Goal: Task Accomplishment & Management: Manage account settings

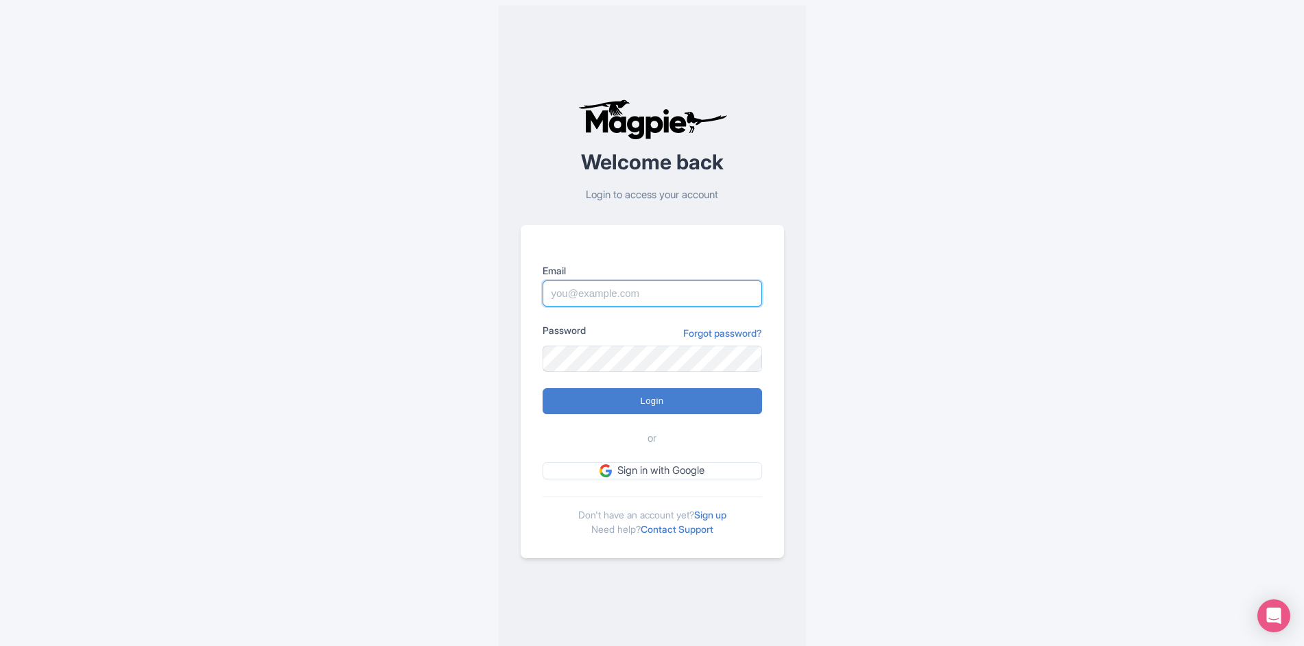
click at [600, 296] on input "Email" at bounding box center [653, 294] width 220 height 26
type input "[PERSON_NAME][EMAIL_ADDRESS][DOMAIN_NAME]"
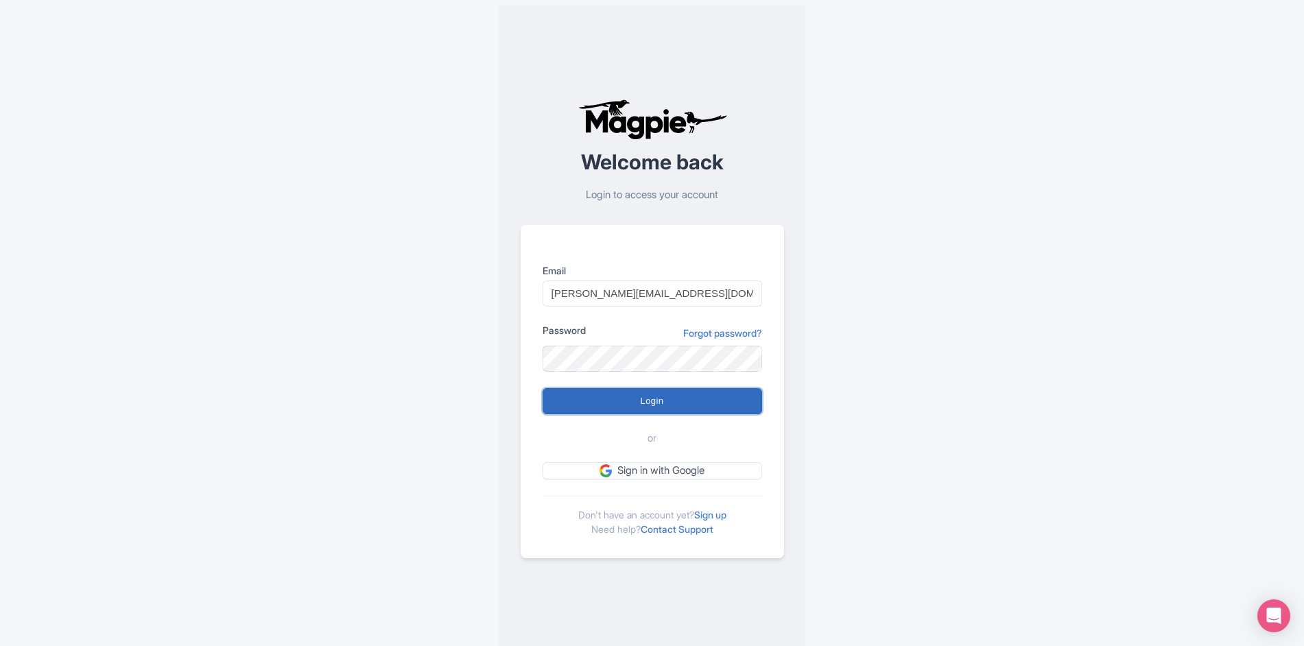
drag, startPoint x: 667, startPoint y: 403, endPoint x: 660, endPoint y: 405, distance: 7.7
click at [667, 403] on input "Login" at bounding box center [653, 401] width 220 height 26
type input "Logging in..."
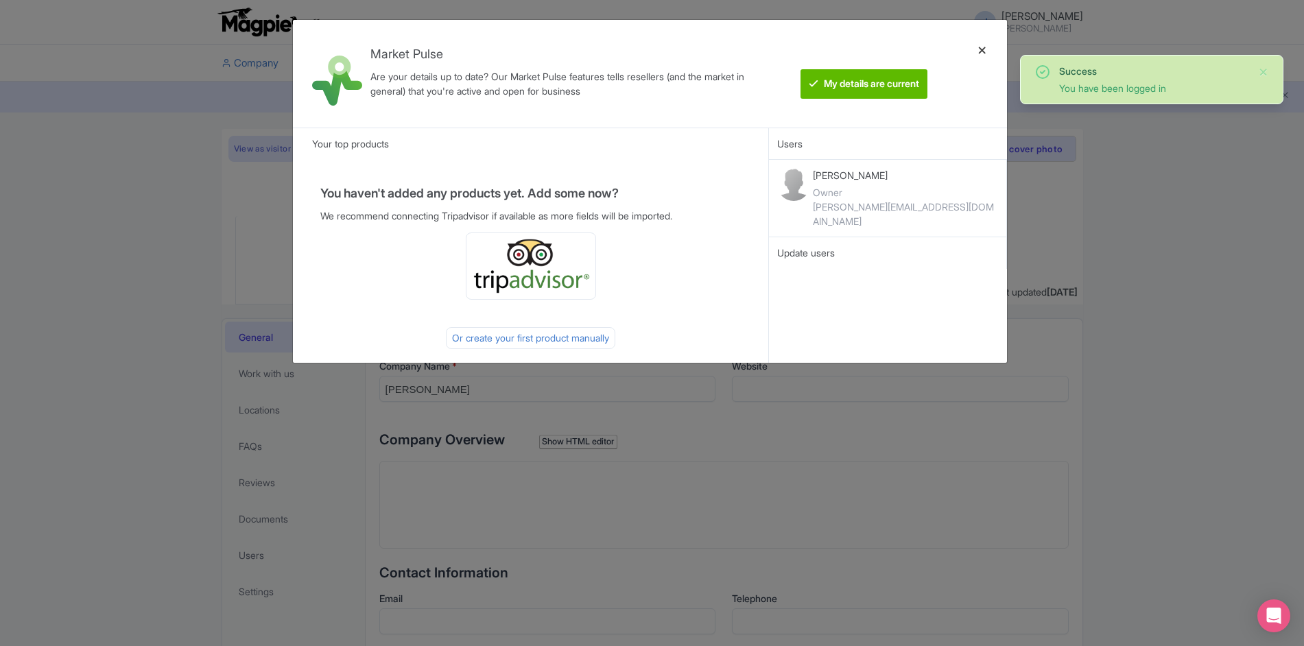
click at [985, 54] on div at bounding box center [982, 74] width 33 height 86
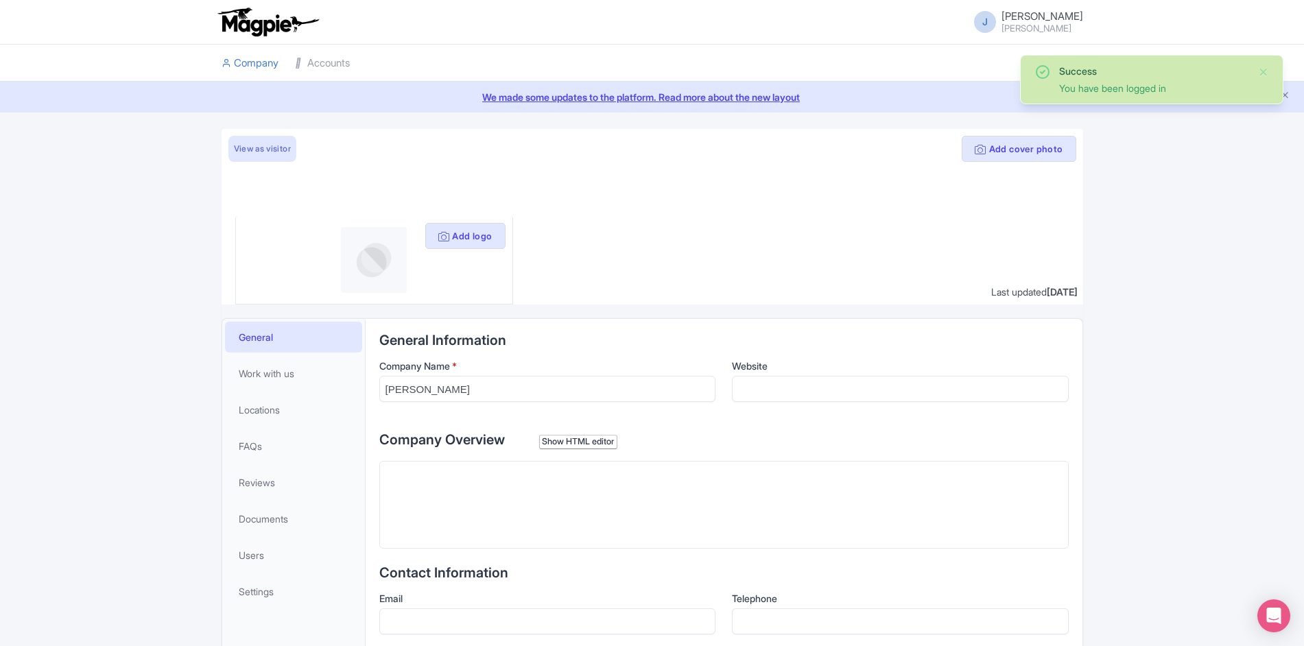
click at [983, 53] on li at bounding box center [724, 63] width 733 height 37
click at [343, 65] on link "Accounts" at bounding box center [322, 64] width 55 height 38
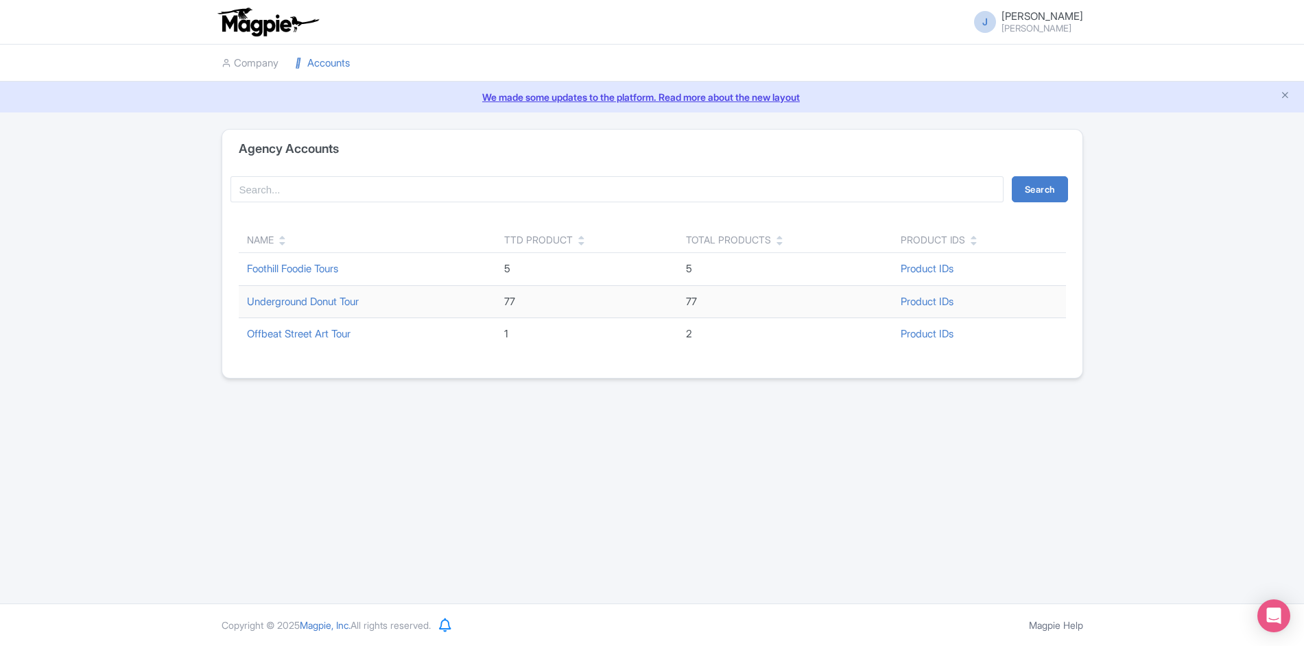
click at [706, 97] on link "We made some updates to the platform. Read more about the new layout" at bounding box center [652, 97] width 1288 height 14
click at [338, 306] on link "Underground Donut Tour" at bounding box center [303, 301] width 112 height 13
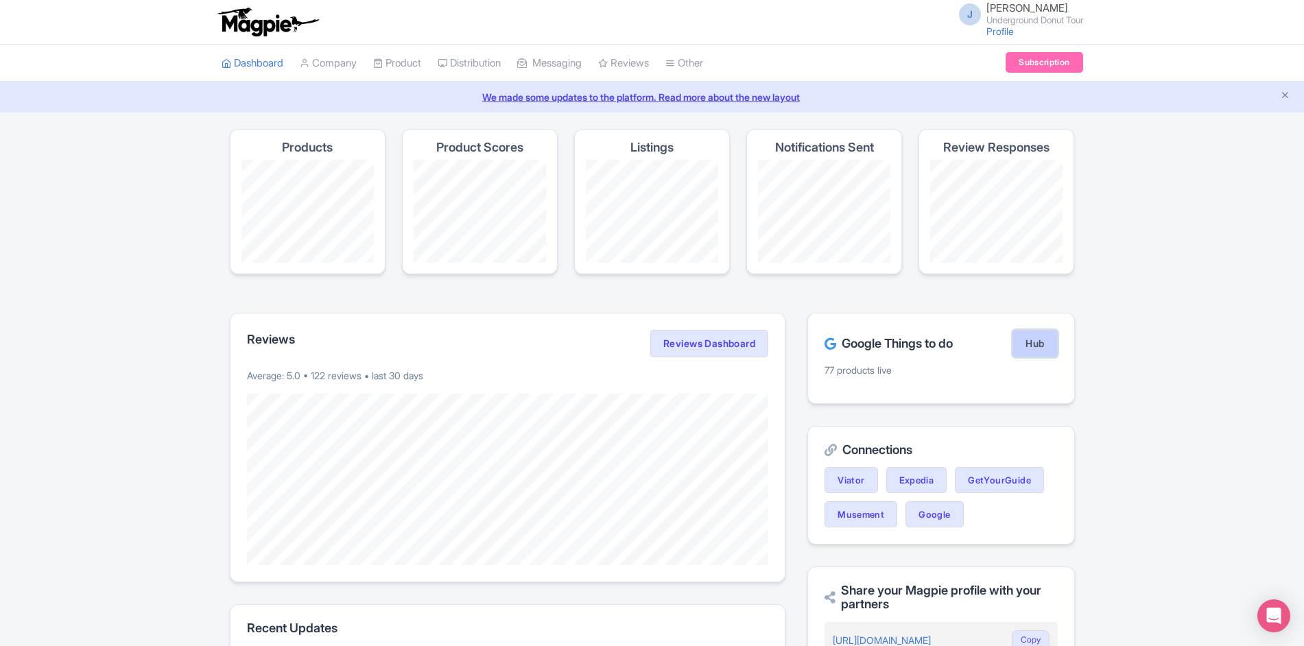
click at [1030, 341] on link "Hub" at bounding box center [1035, 343] width 45 height 27
click at [1037, 350] on link "Hub" at bounding box center [1035, 343] width 45 height 27
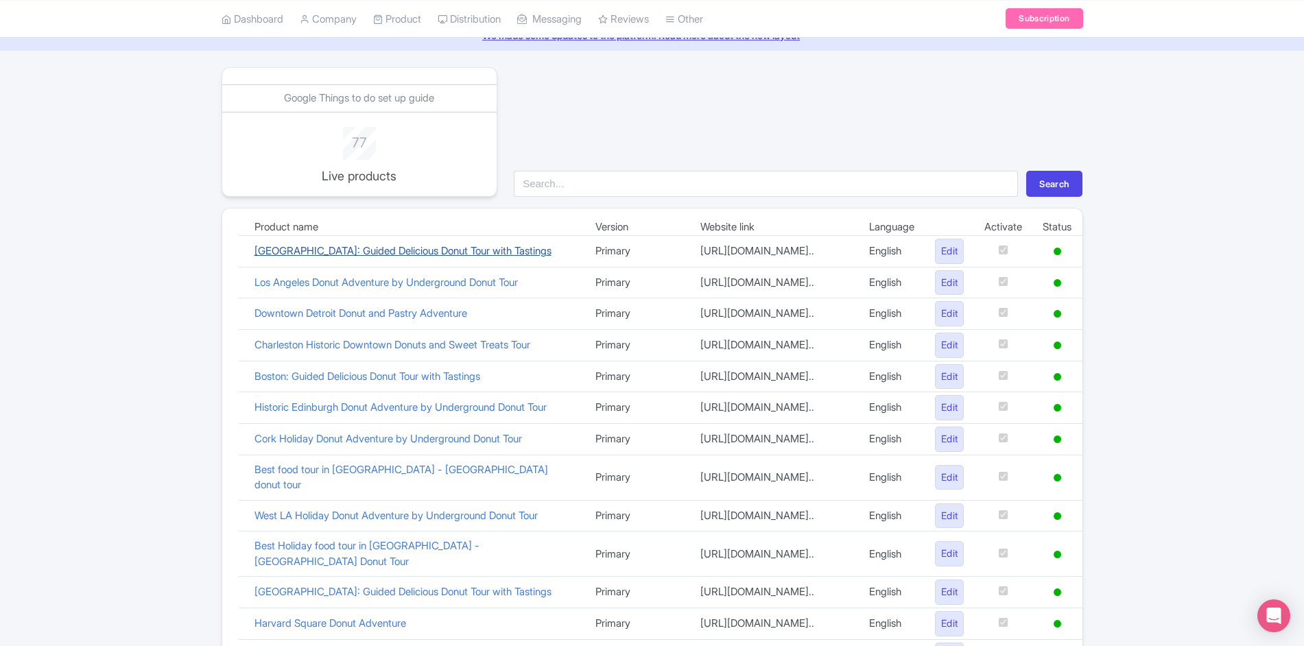
scroll to position [67, 0]
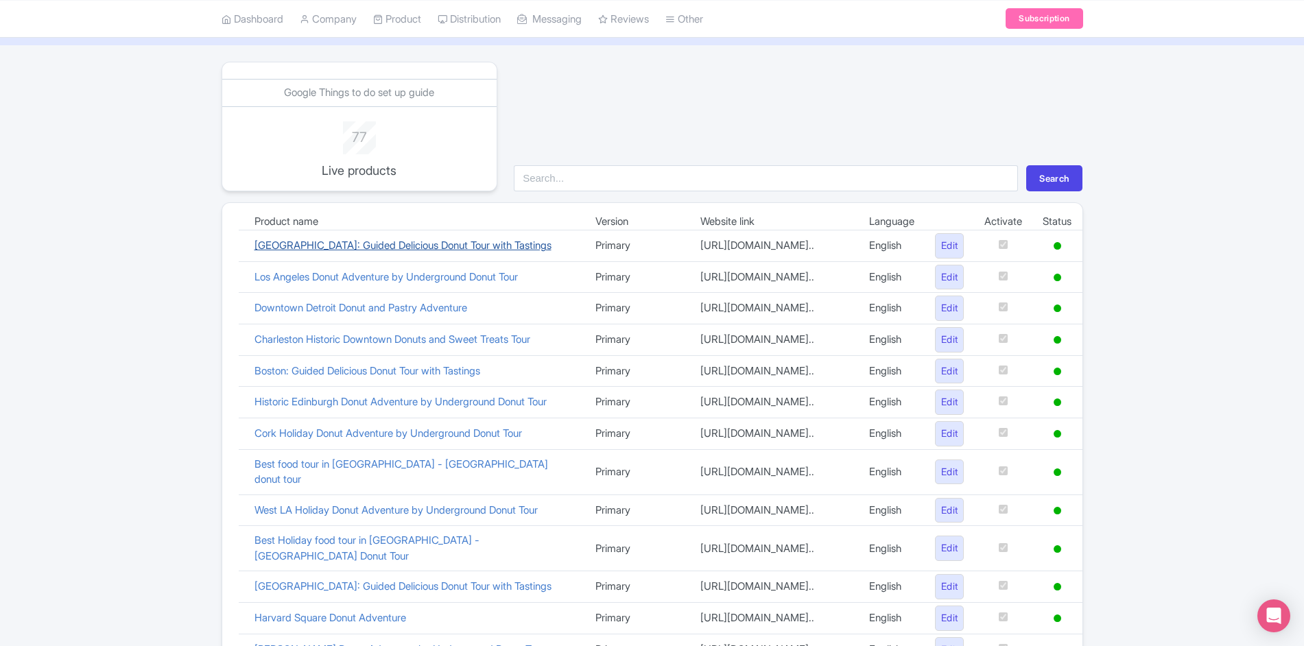
click at [410, 252] on link "[GEOGRAPHIC_DATA]: Guided Delicious Donut Tour with Tastings" at bounding box center [403, 245] width 297 height 13
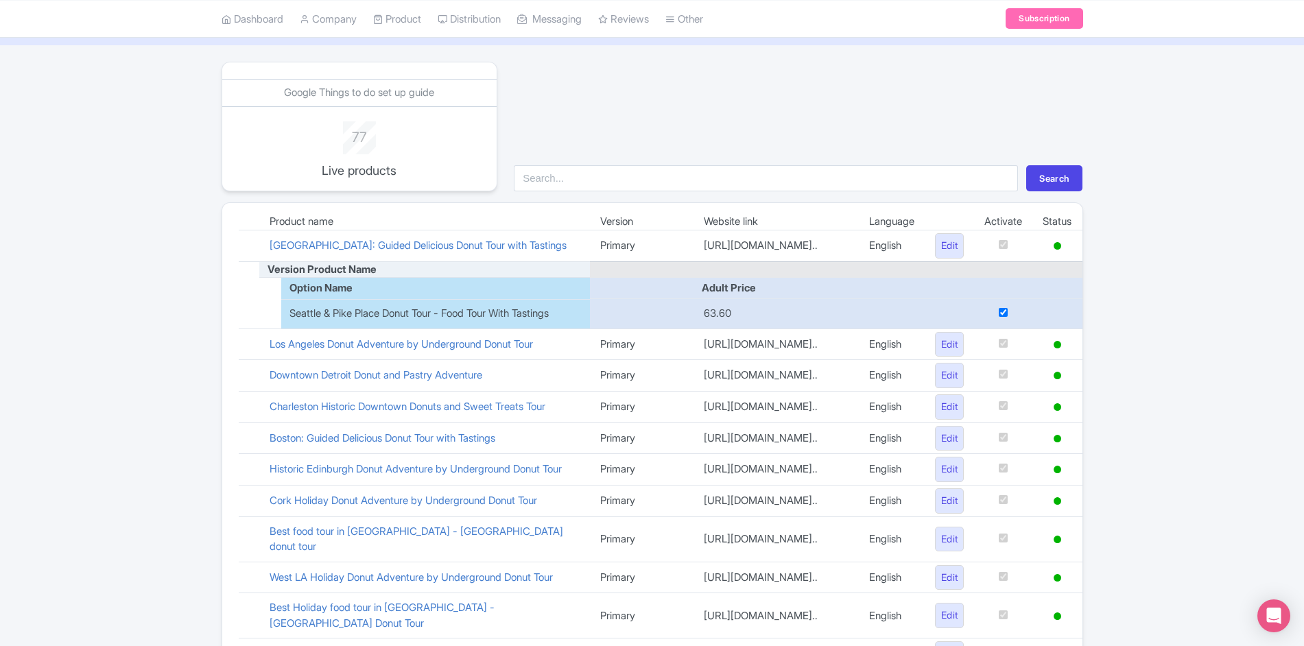
click at [1187, 272] on div "Google Things to do set up guide 77 Live products Search Product name Version W…" at bounding box center [652, 642] width 1304 height 1161
click at [1144, 292] on div "Google Things to do set up guide 77 Live products Search Product name Version W…" at bounding box center [652, 639] width 1304 height 1161
click at [252, 357] on td at bounding box center [249, 342] width 21 height 32
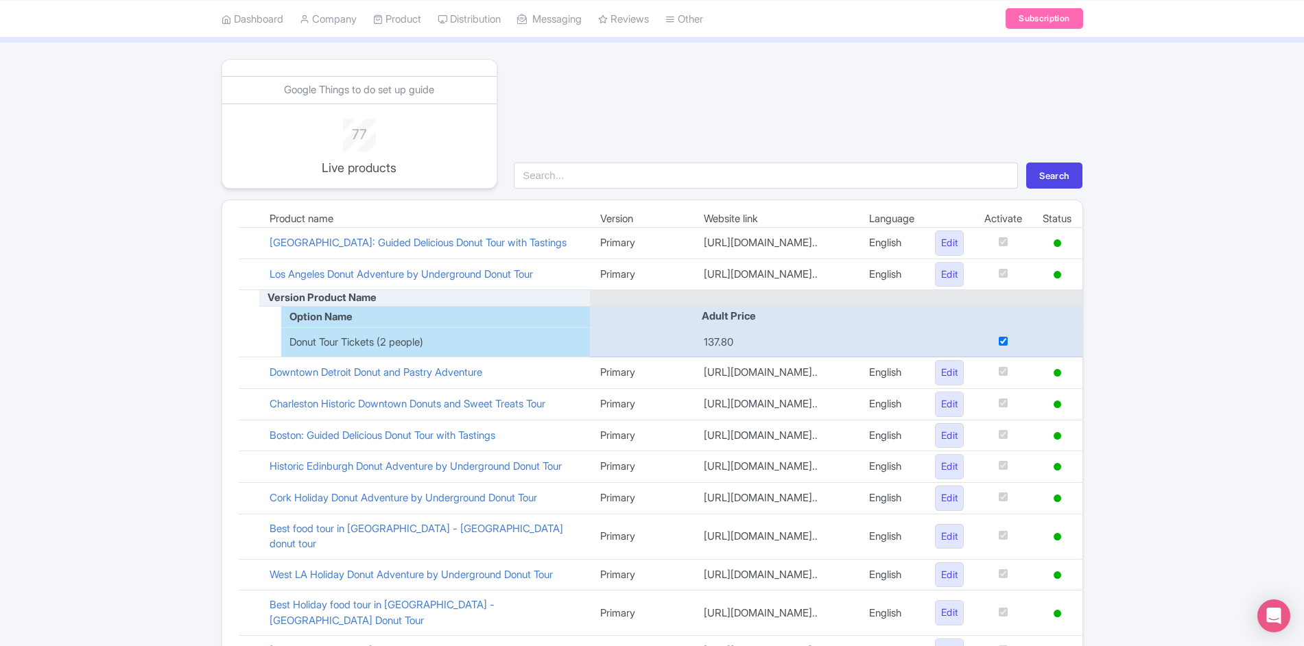
click at [256, 389] on td at bounding box center [249, 373] width 21 height 32
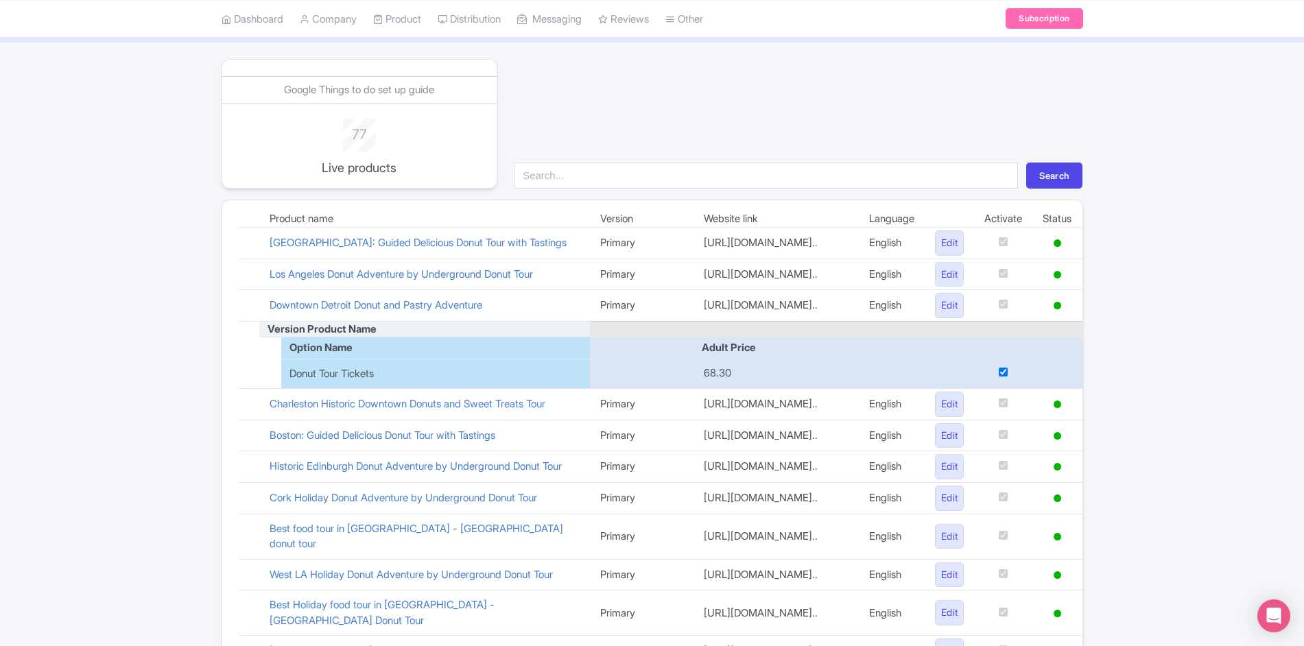
click at [255, 420] on td at bounding box center [249, 404] width 21 height 32
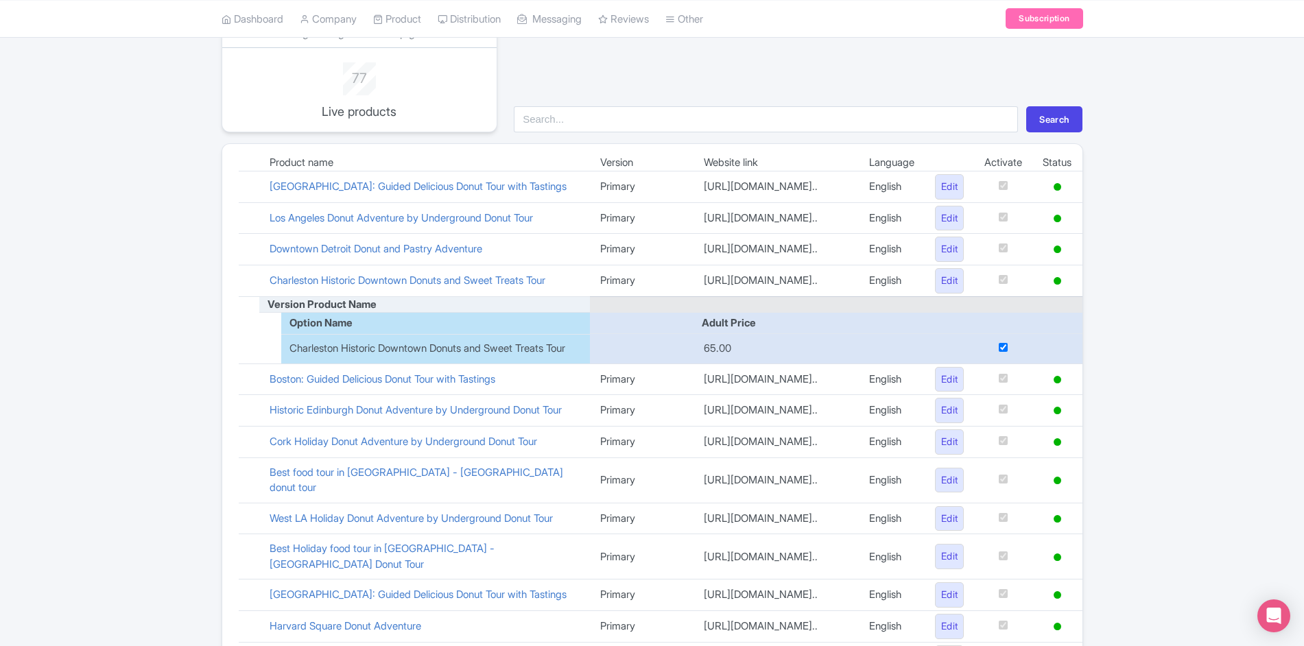
scroll to position [127, 0]
click at [259, 394] on td at bounding box center [249, 379] width 21 height 32
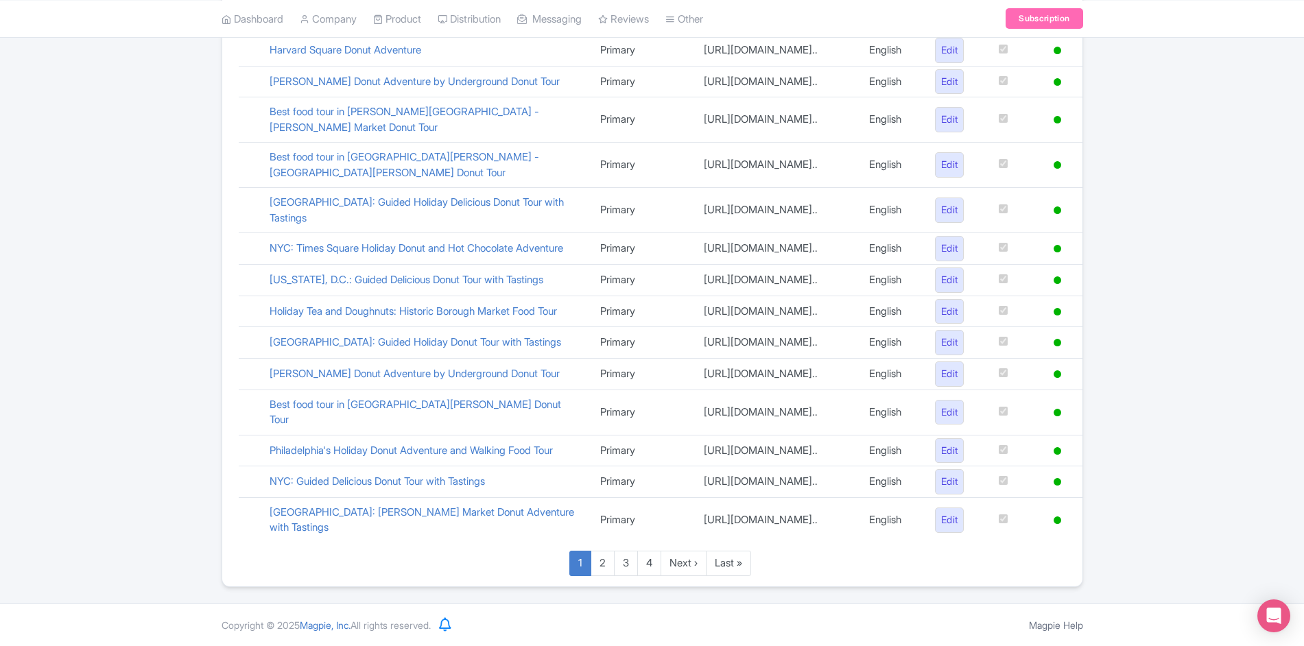
scroll to position [954, 0]
click at [742, 570] on link "Last »" at bounding box center [728, 563] width 45 height 25
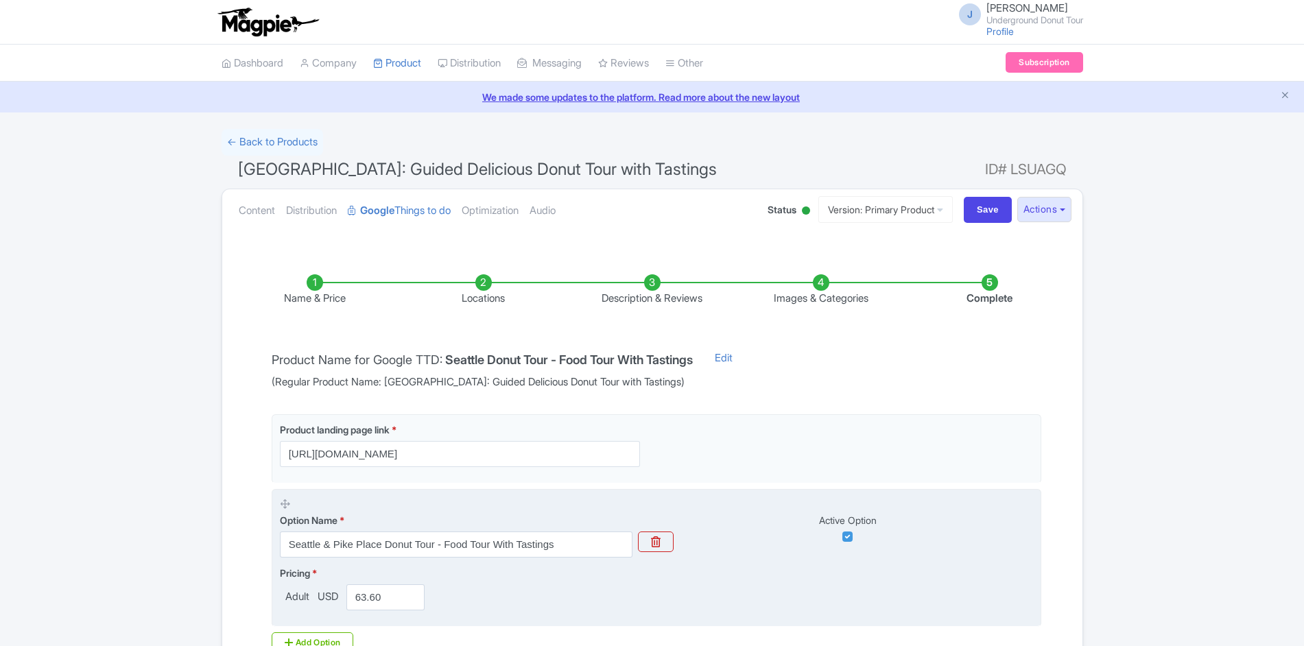
scroll to position [170, 0]
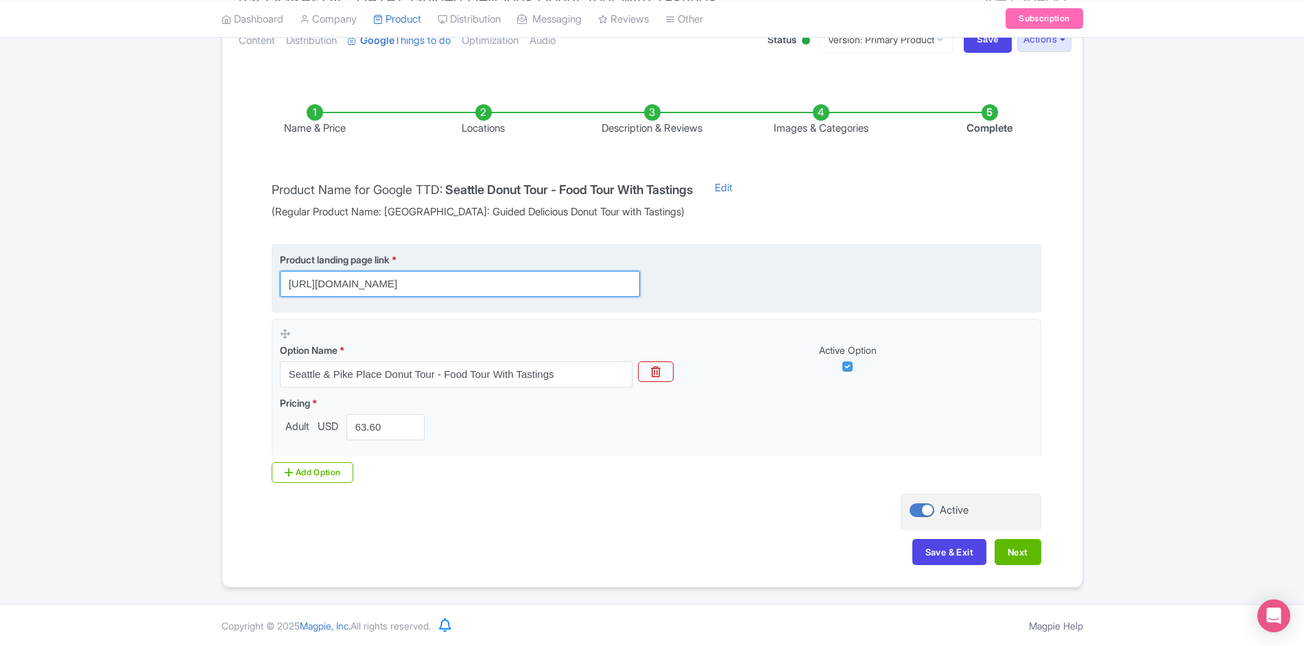
click at [573, 288] on input "[URL][DOMAIN_NAME]" at bounding box center [460, 284] width 360 height 26
drag, startPoint x: 607, startPoint y: 285, endPoint x: 633, endPoint y: 283, distance: 26.1
click at [633, 283] on input "[URL][DOMAIN_NAME]" at bounding box center [460, 284] width 360 height 26
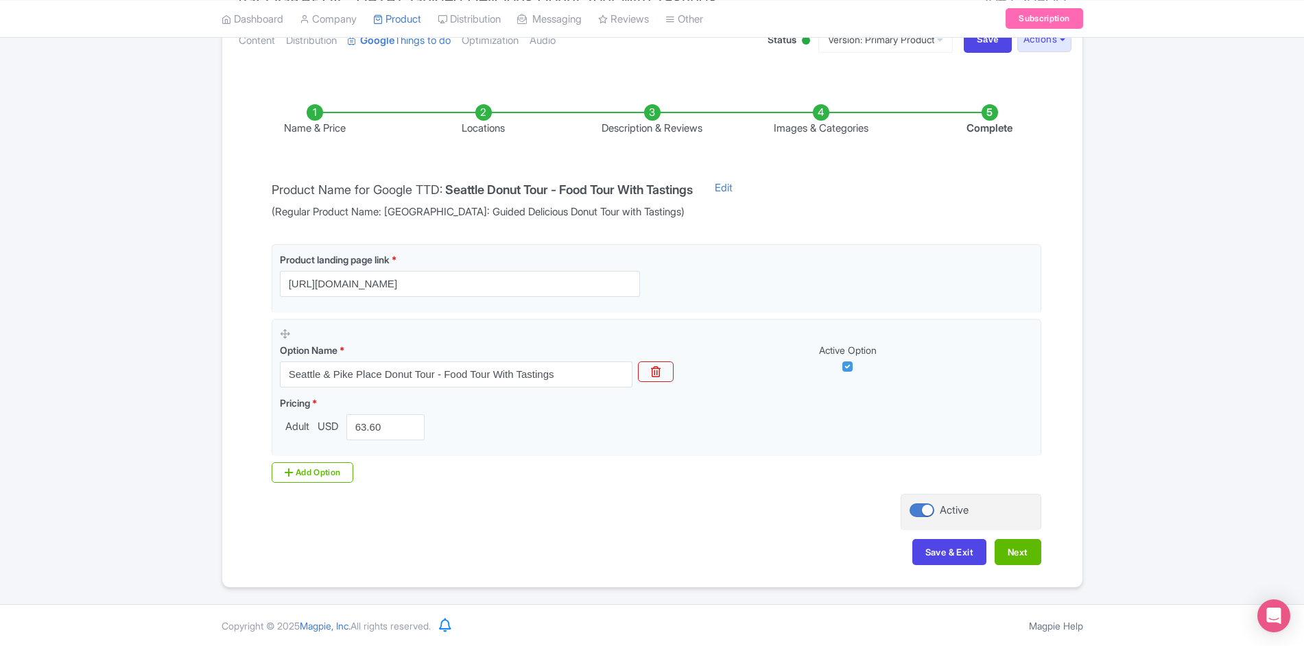
click at [171, 314] on div "← Back to Products [GEOGRAPHIC_DATA]: Guided Delicious Donut Tour with Tastings…" at bounding box center [652, 273] width 1304 height 629
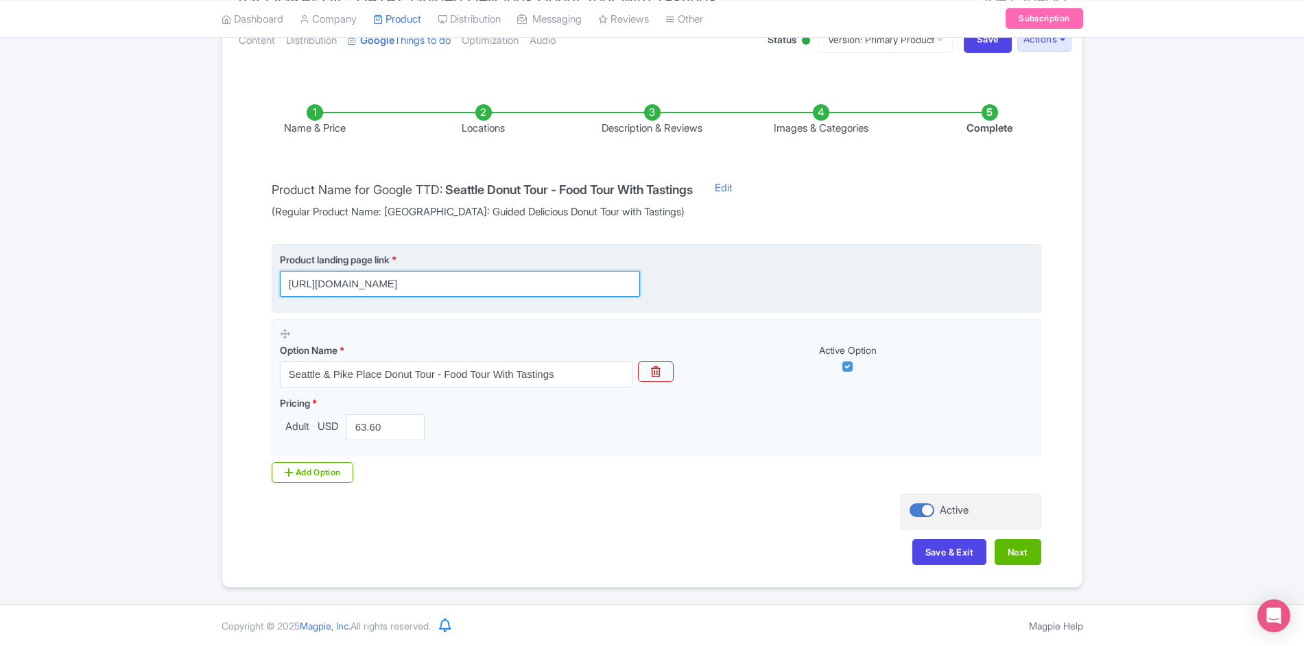
click at [460, 283] on input "[URL][DOMAIN_NAME]" at bounding box center [460, 284] width 360 height 26
click at [447, 283] on input "https://www.undergrounddonuttour.com/seattle-downtown-donut-tour?utm_source=goo…" at bounding box center [460, 284] width 360 height 26
drag, startPoint x: 431, startPoint y: 283, endPoint x: 501, endPoint y: 284, distance: 70.7
click at [501, 284] on input "https://www.undergrounddonuttour.com/seattle-downtown-donut-tour?utm_source=goo…" at bounding box center [460, 284] width 360 height 26
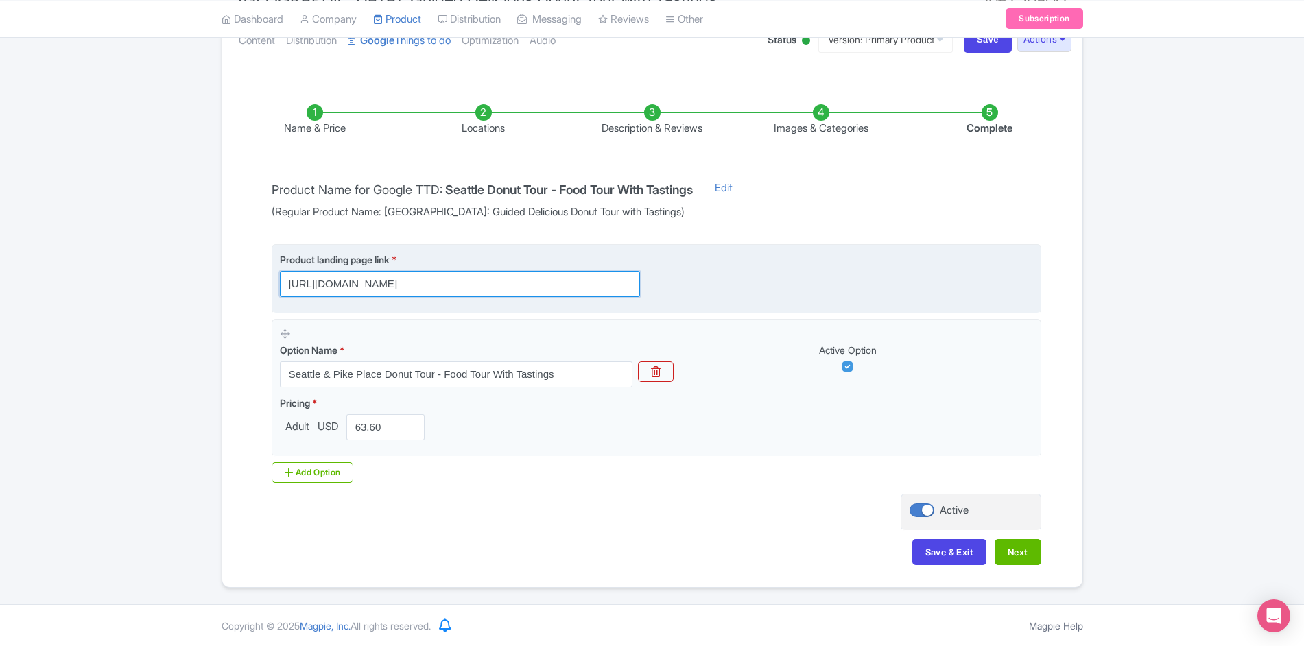
click at [508, 283] on input "[URL][DOMAIN_NAME]" at bounding box center [460, 284] width 360 height 26
drag, startPoint x: 496, startPoint y: 283, endPoint x: 916, endPoint y: 298, distance: 420.8
click at [640, 297] on input "[URL][DOMAIN_NAME]" at bounding box center [460, 284] width 360 height 26
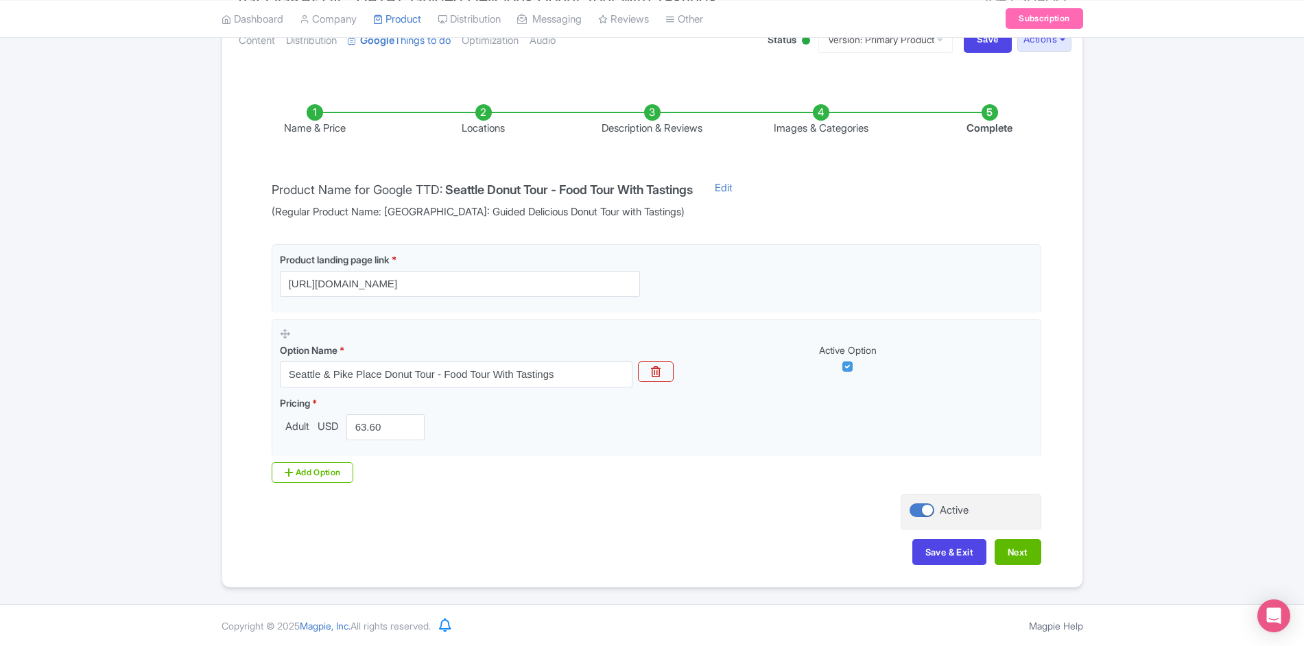
click at [207, 250] on div "← Back to Products Seattle: Guided Delicious Donut Tour with Tastings ID# LSUAG…" at bounding box center [652, 273] width 1304 height 629
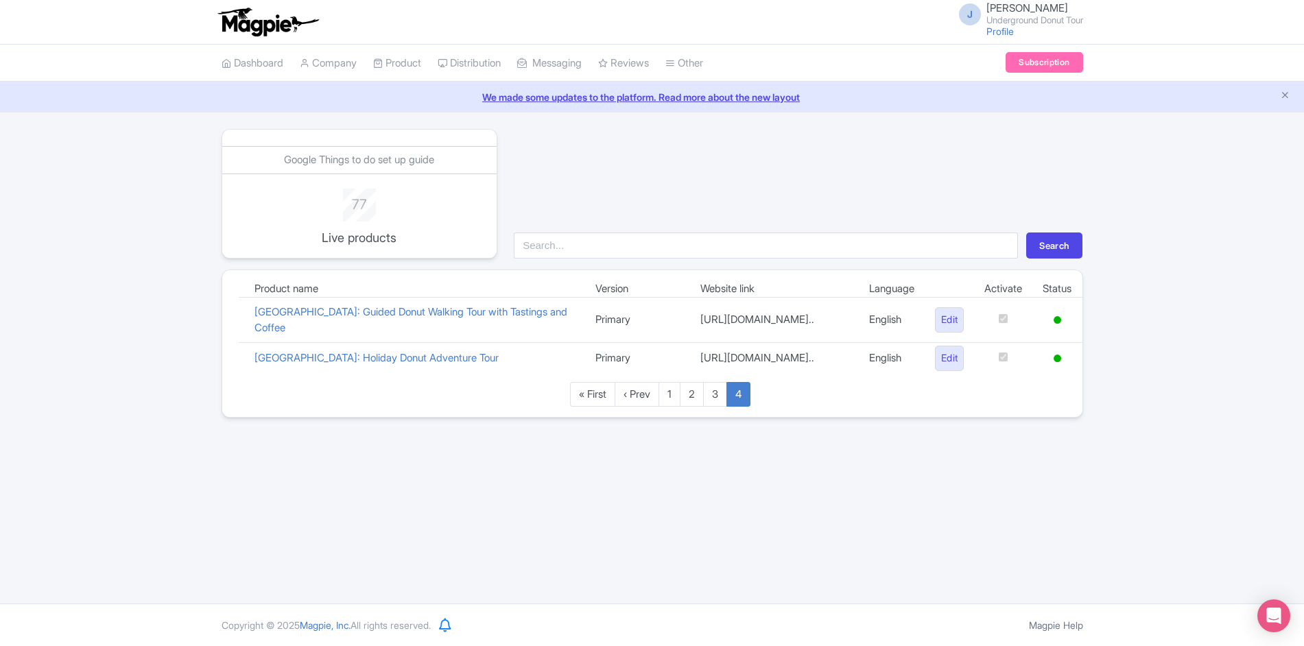
click at [246, 320] on td "[GEOGRAPHIC_DATA]: Guided Donut Walking Tour with Tastings and Coffee" at bounding box center [414, 320] width 341 height 45
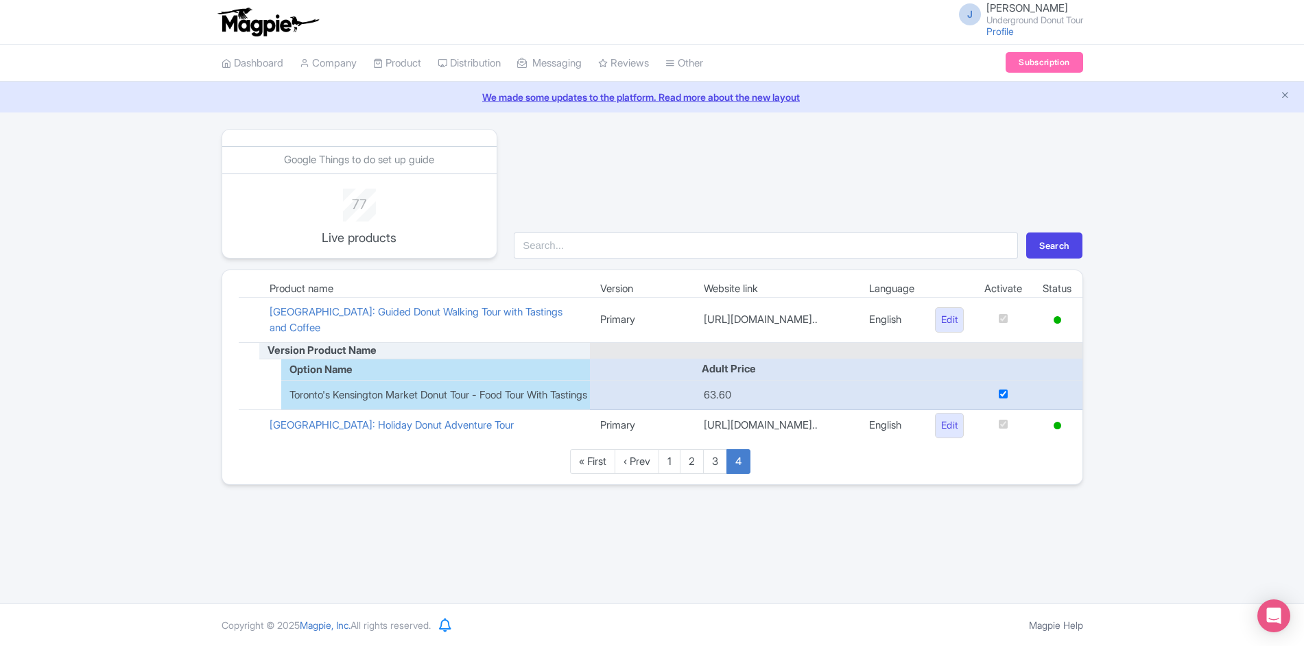
click at [246, 441] on td at bounding box center [249, 425] width 21 height 31
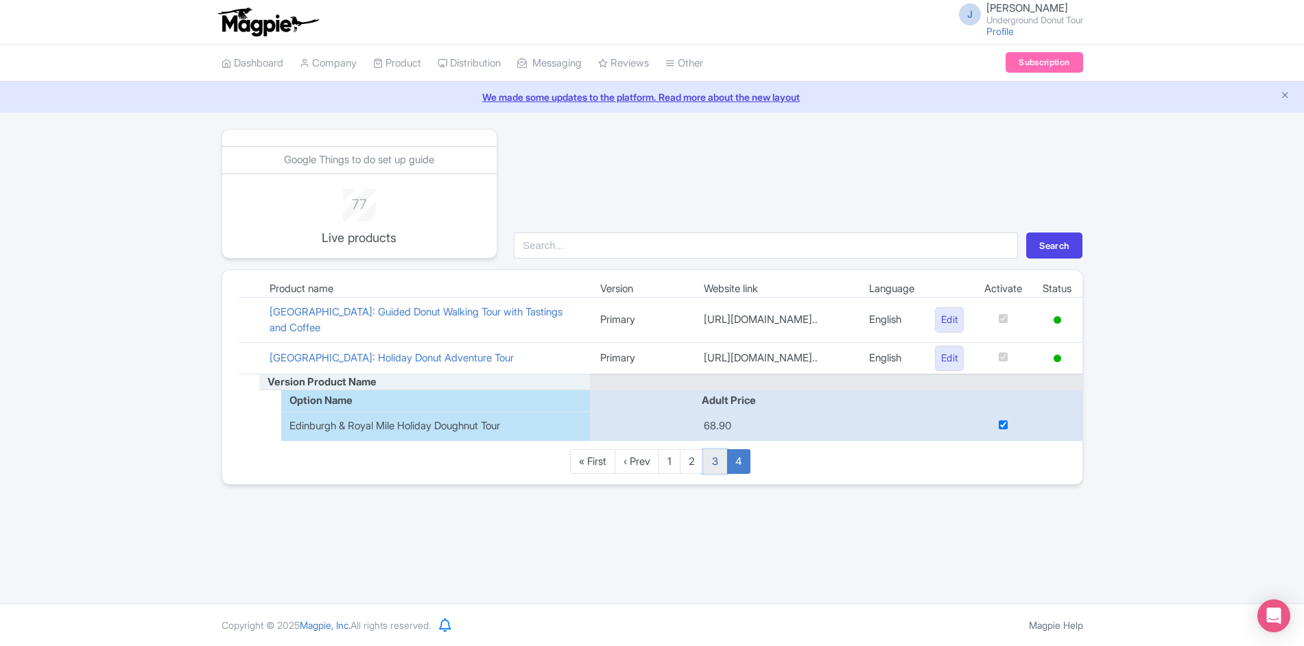
click at [724, 475] on link "3" at bounding box center [715, 461] width 24 height 25
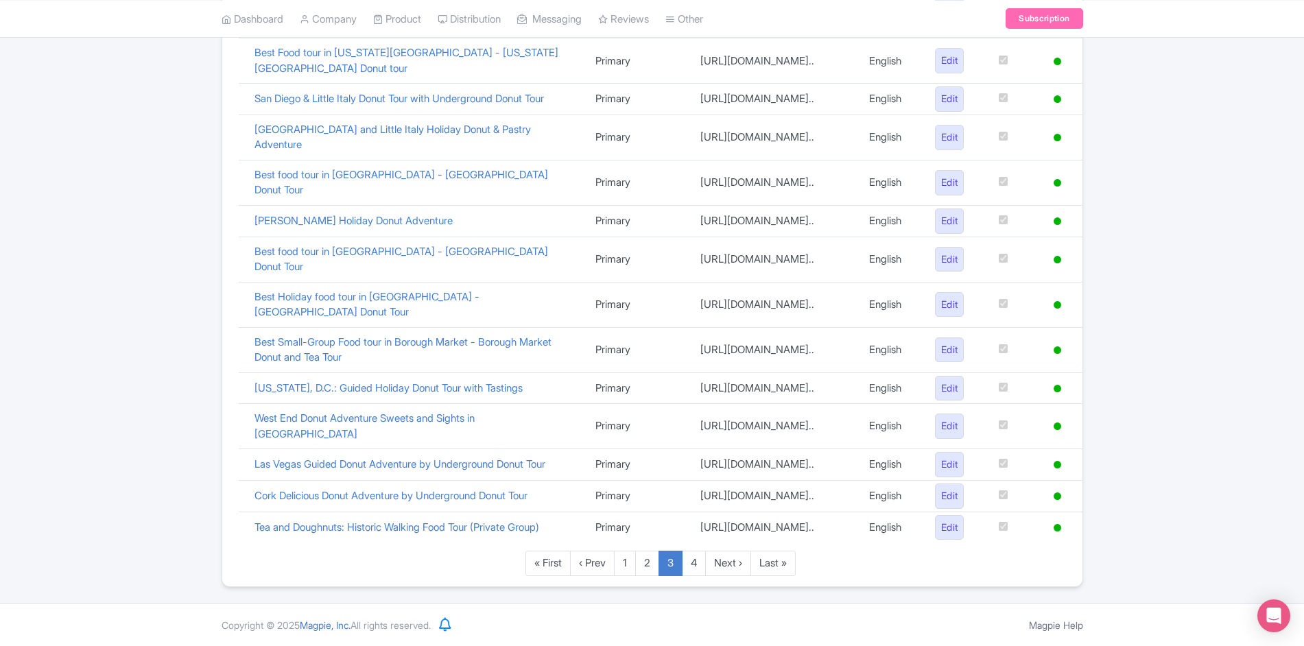
scroll to position [886, 0]
click at [624, 562] on link "1" at bounding box center [625, 563] width 22 height 25
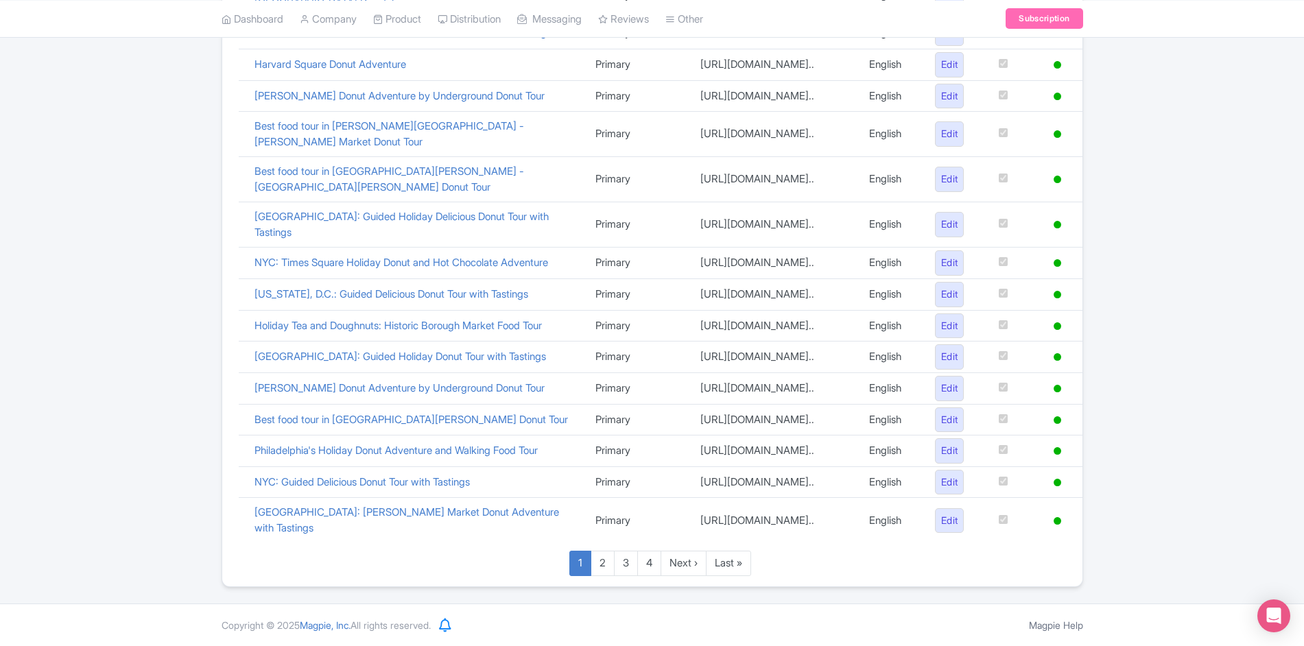
scroll to position [886, 0]
click at [246, 342] on td "[GEOGRAPHIC_DATA]: Guided Holiday Donut Tour with Tastings" at bounding box center [414, 358] width 341 height 32
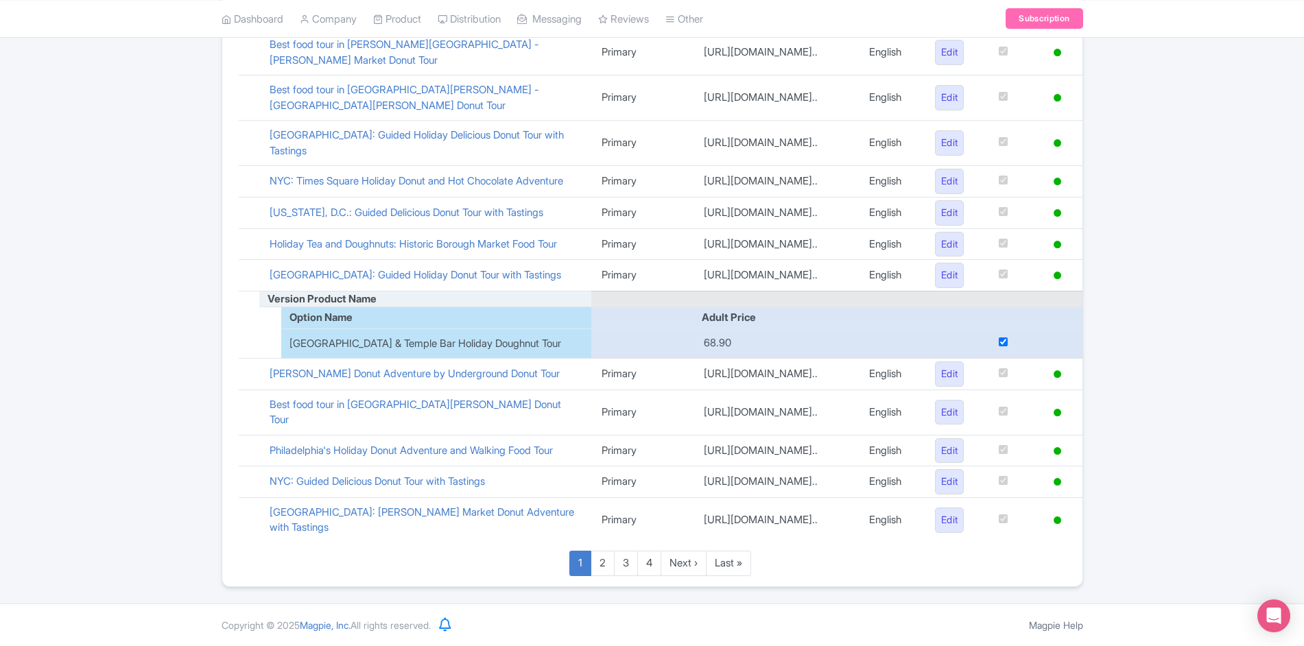
click at [248, 292] on td at bounding box center [249, 276] width 21 height 32
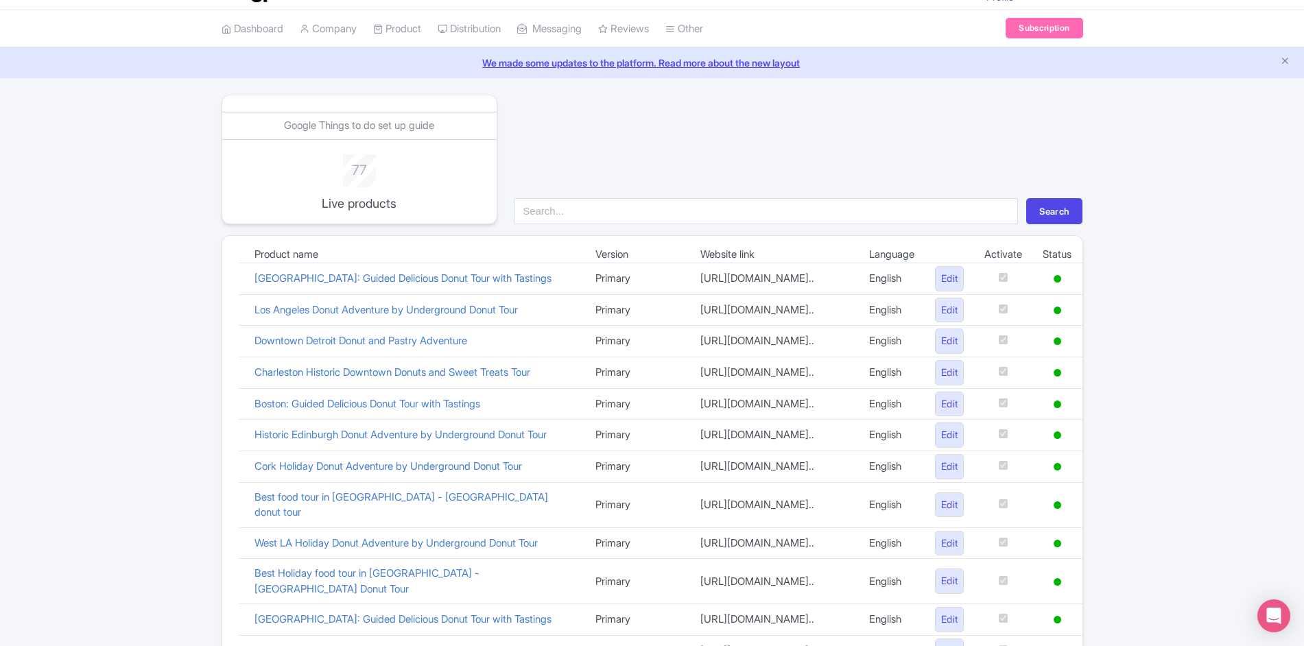
scroll to position [0, 0]
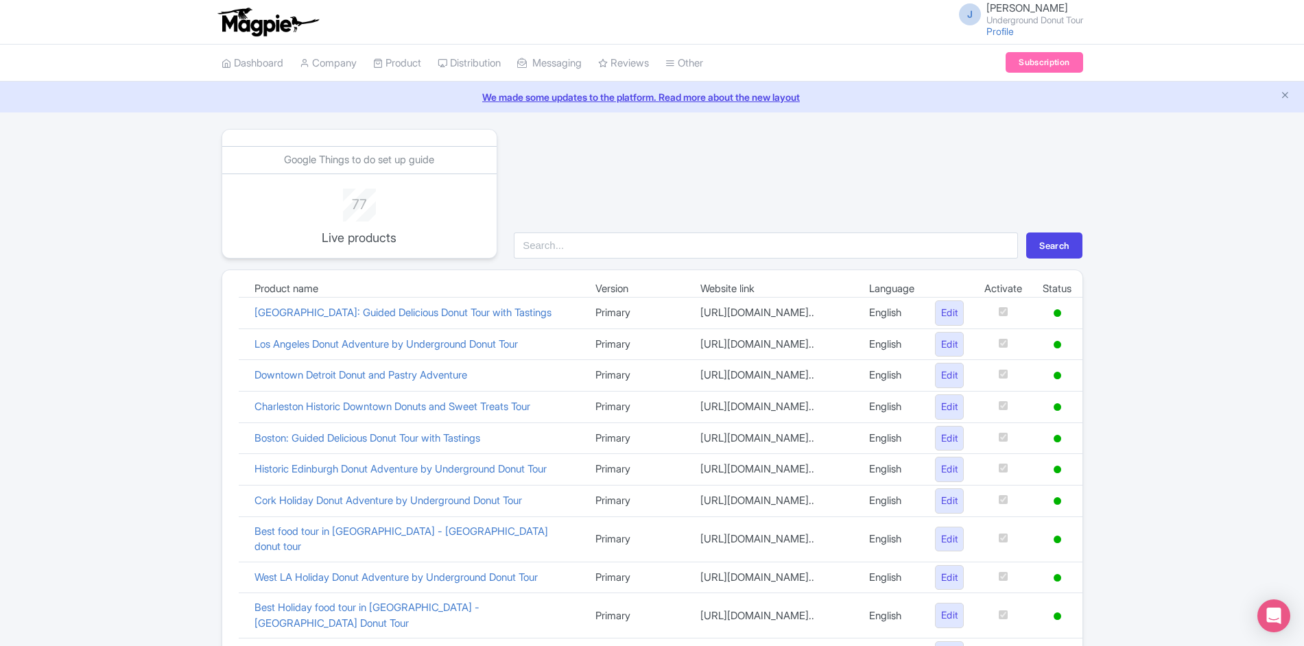
click at [247, 318] on td "[GEOGRAPHIC_DATA]: Guided Delicious Donut Tour with Tastings" at bounding box center [414, 314] width 341 height 32
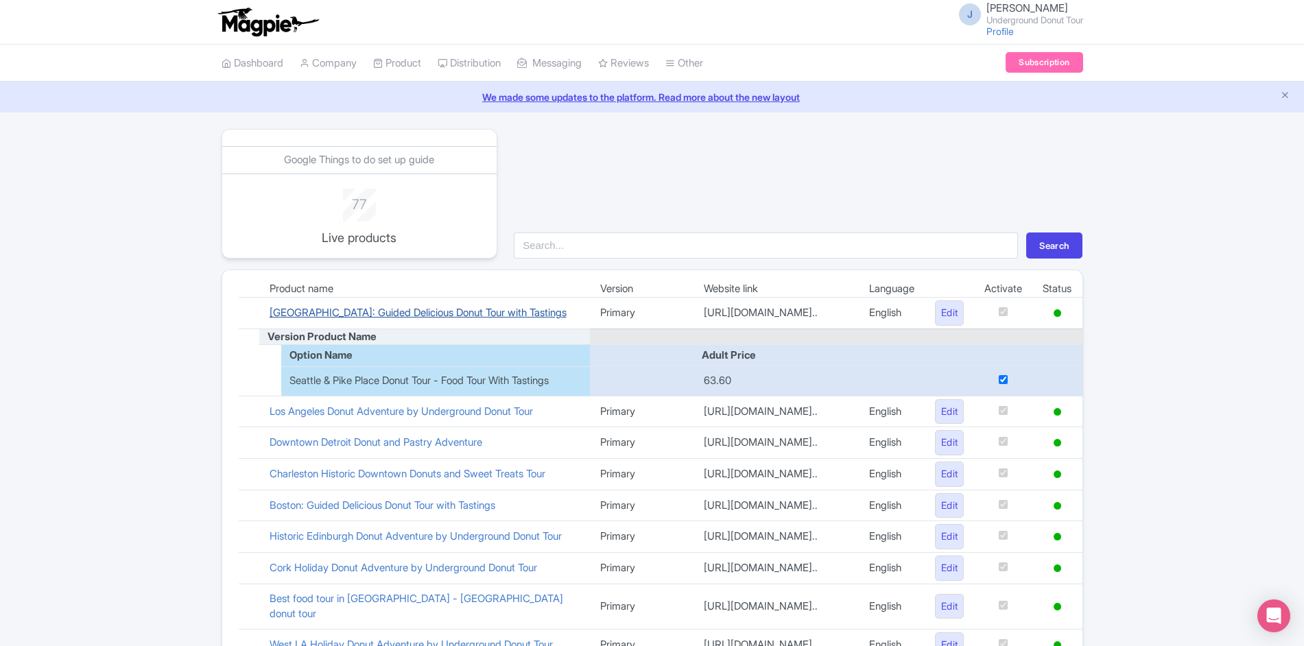
click at [371, 319] on link "[GEOGRAPHIC_DATA]: Guided Delicious Donut Tour with Tastings" at bounding box center [418, 312] width 297 height 13
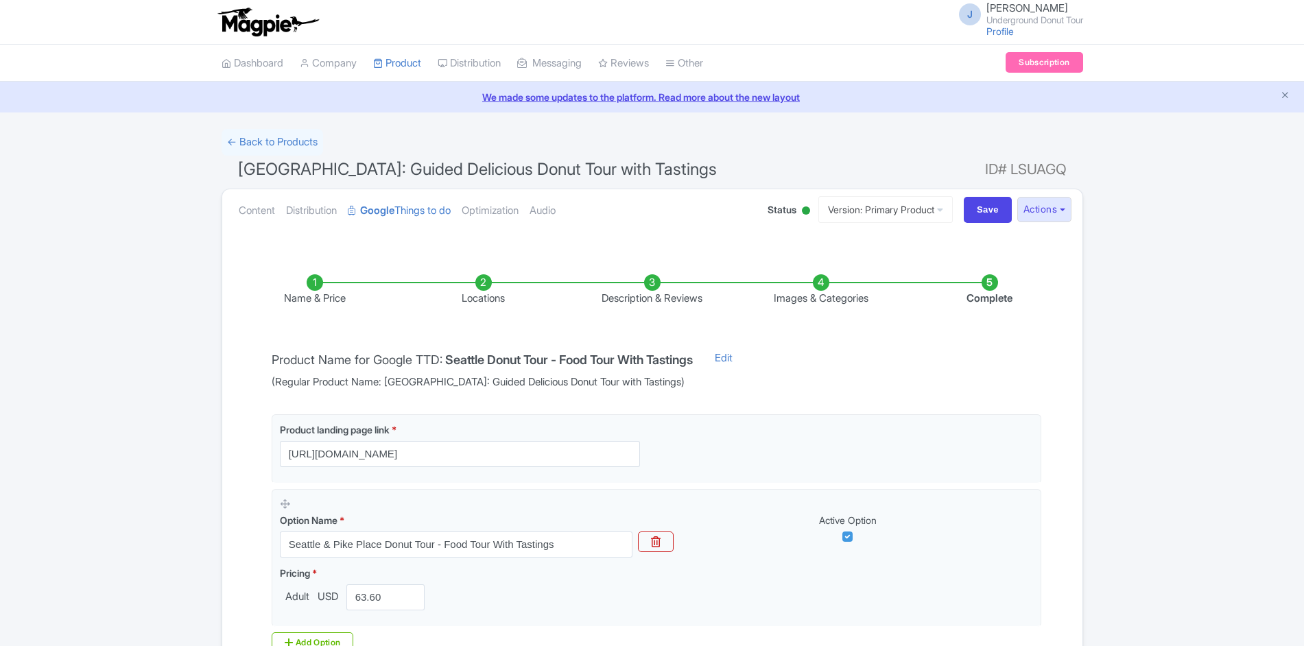
scroll to position [170, 0]
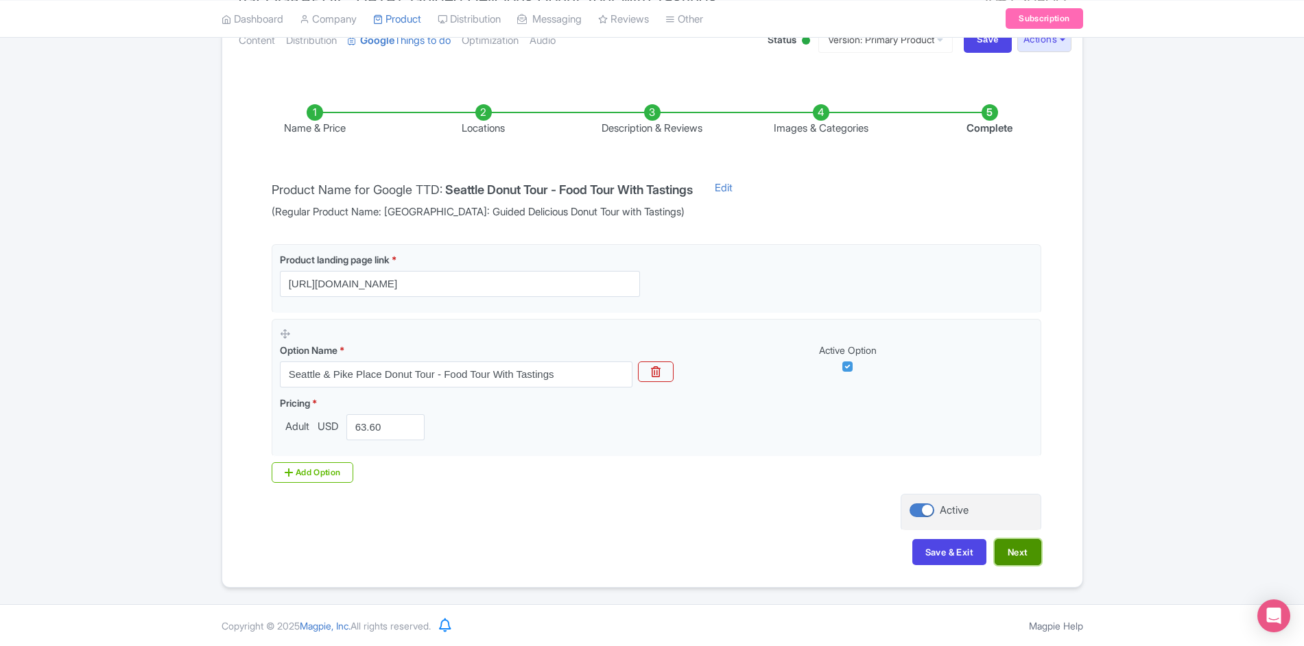
click at [1017, 554] on button "Next" at bounding box center [1018, 552] width 47 height 26
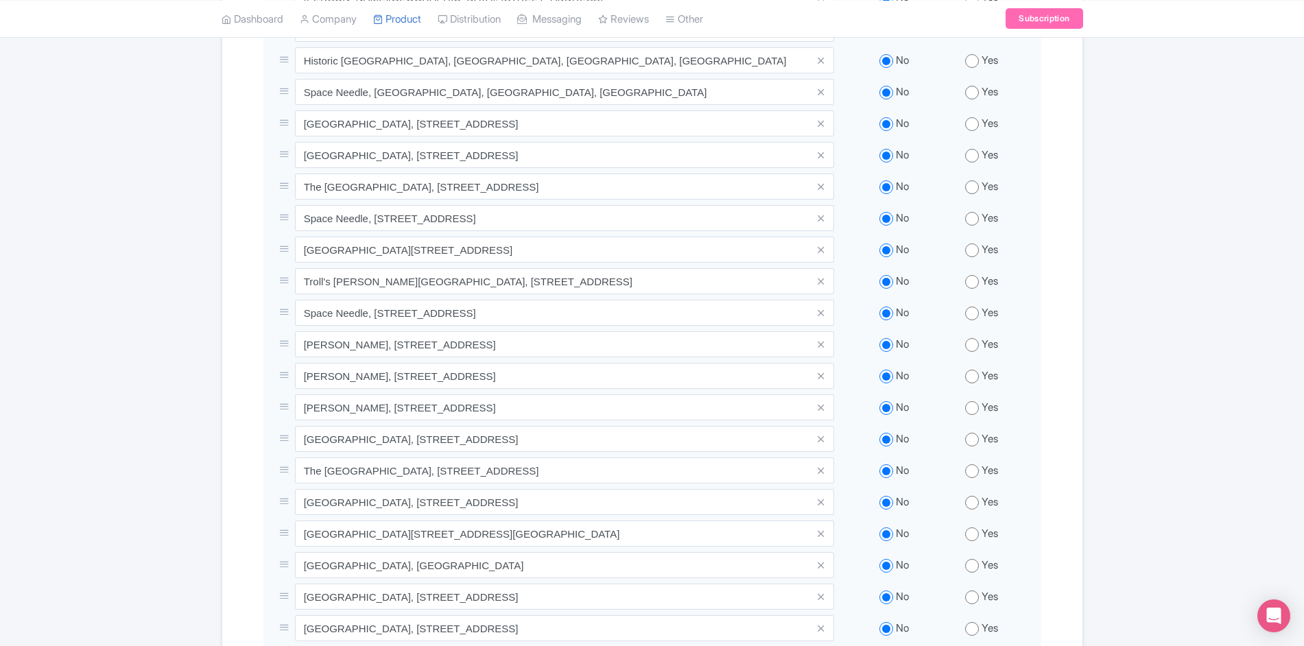
scroll to position [611, 0]
